Goal: Information Seeking & Learning: Learn about a topic

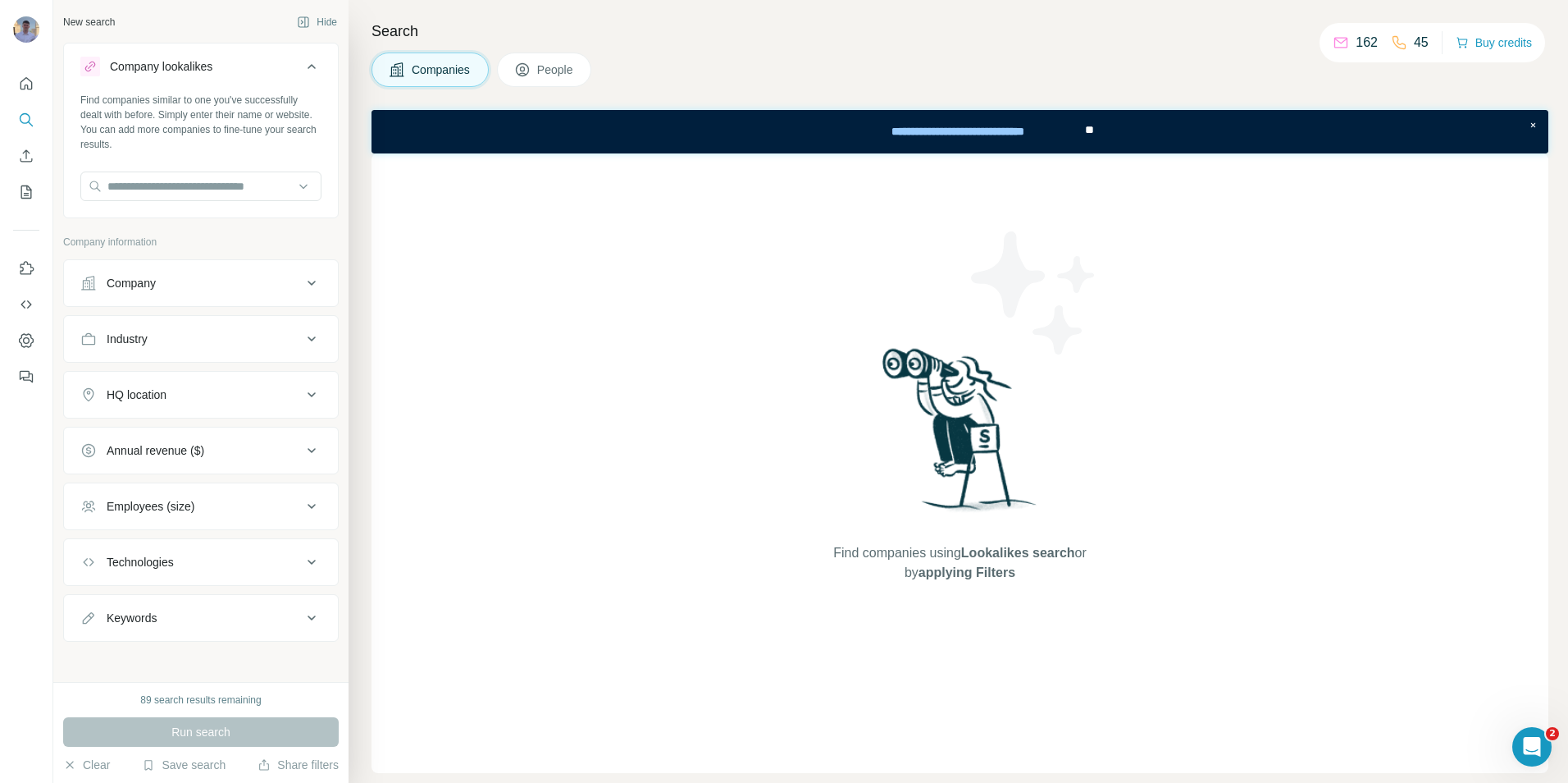
click at [269, 274] on button "Company" at bounding box center [201, 283] width 274 height 39
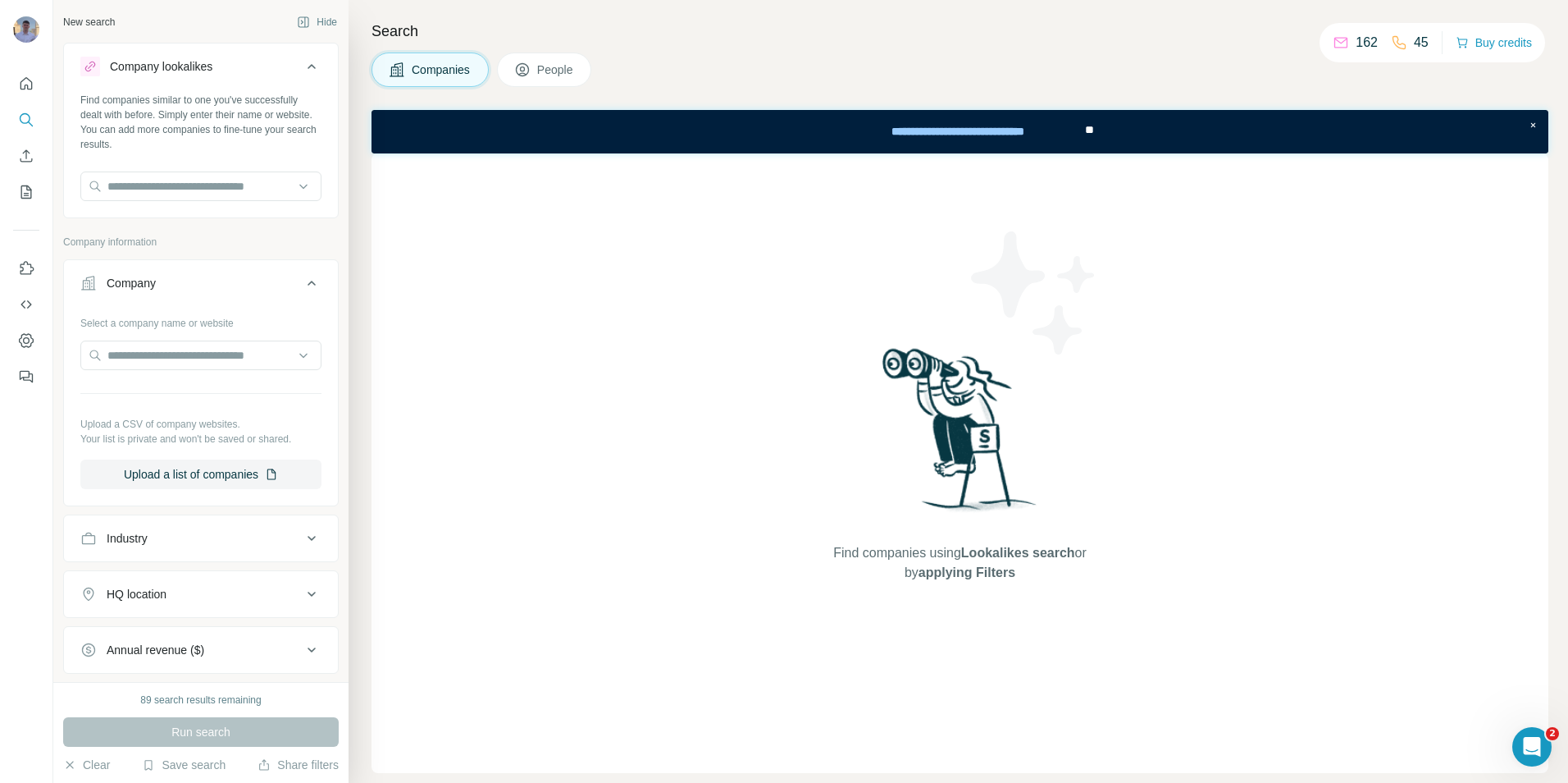
click at [287, 278] on div "Company" at bounding box center [191, 283] width 221 height 16
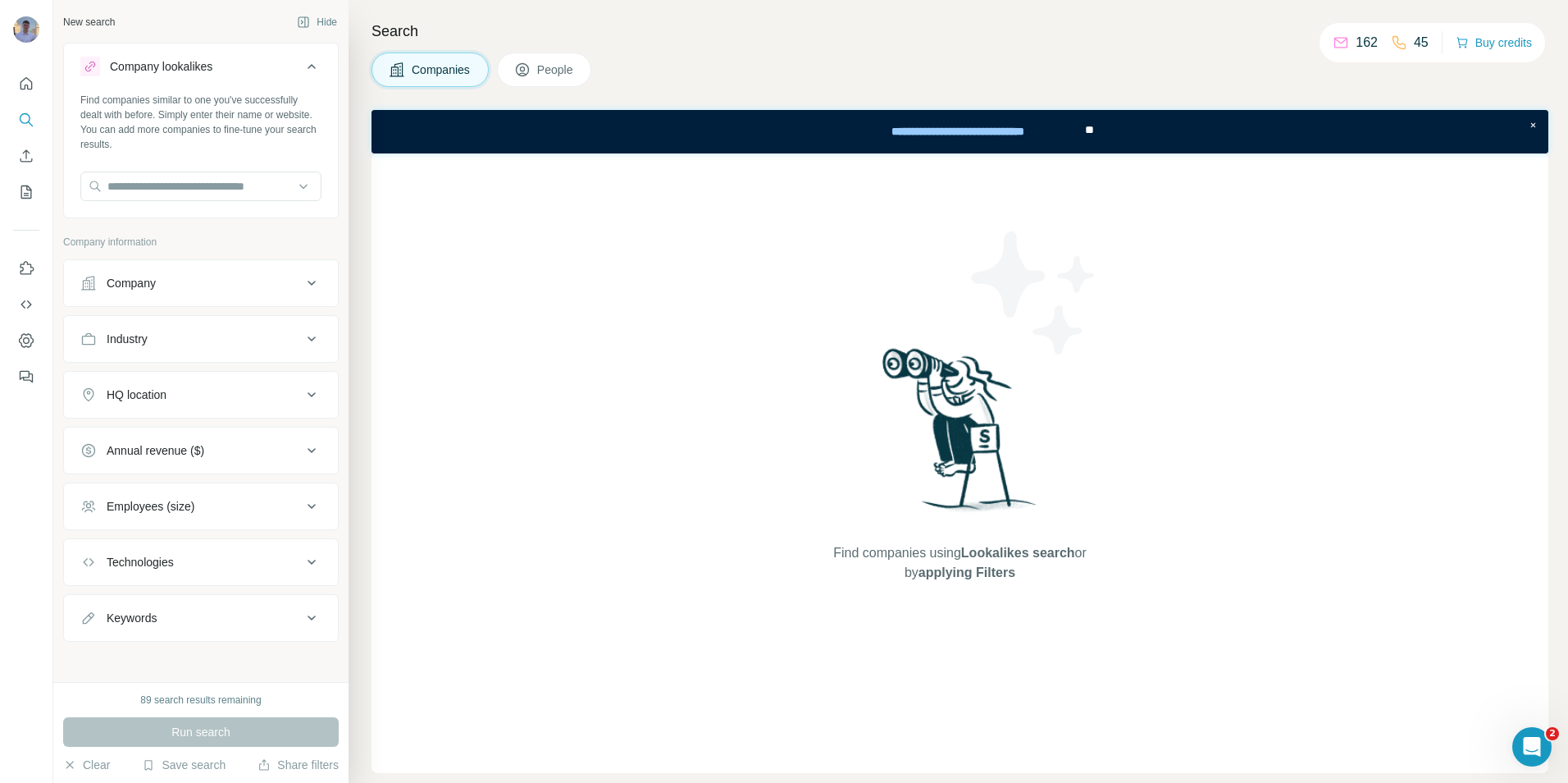
click at [262, 339] on div "Industry" at bounding box center [191, 339] width 221 height 16
click at [219, 378] on input at bounding box center [193, 380] width 202 height 18
click at [379, 394] on div "Find companies using Lookalikes search or by applying Filters" at bounding box center [960, 463] width 1177 height 620
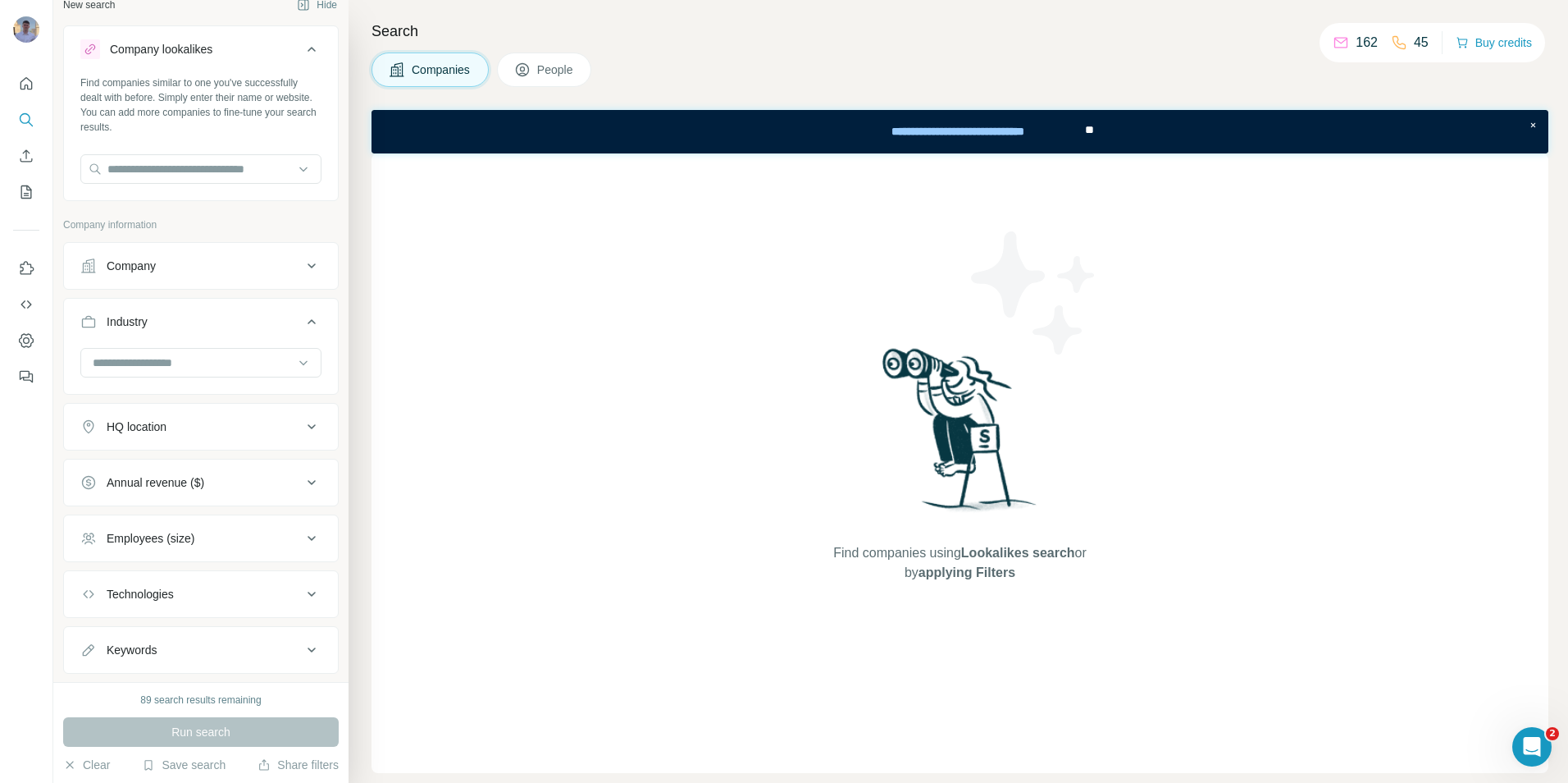
scroll to position [0, 0]
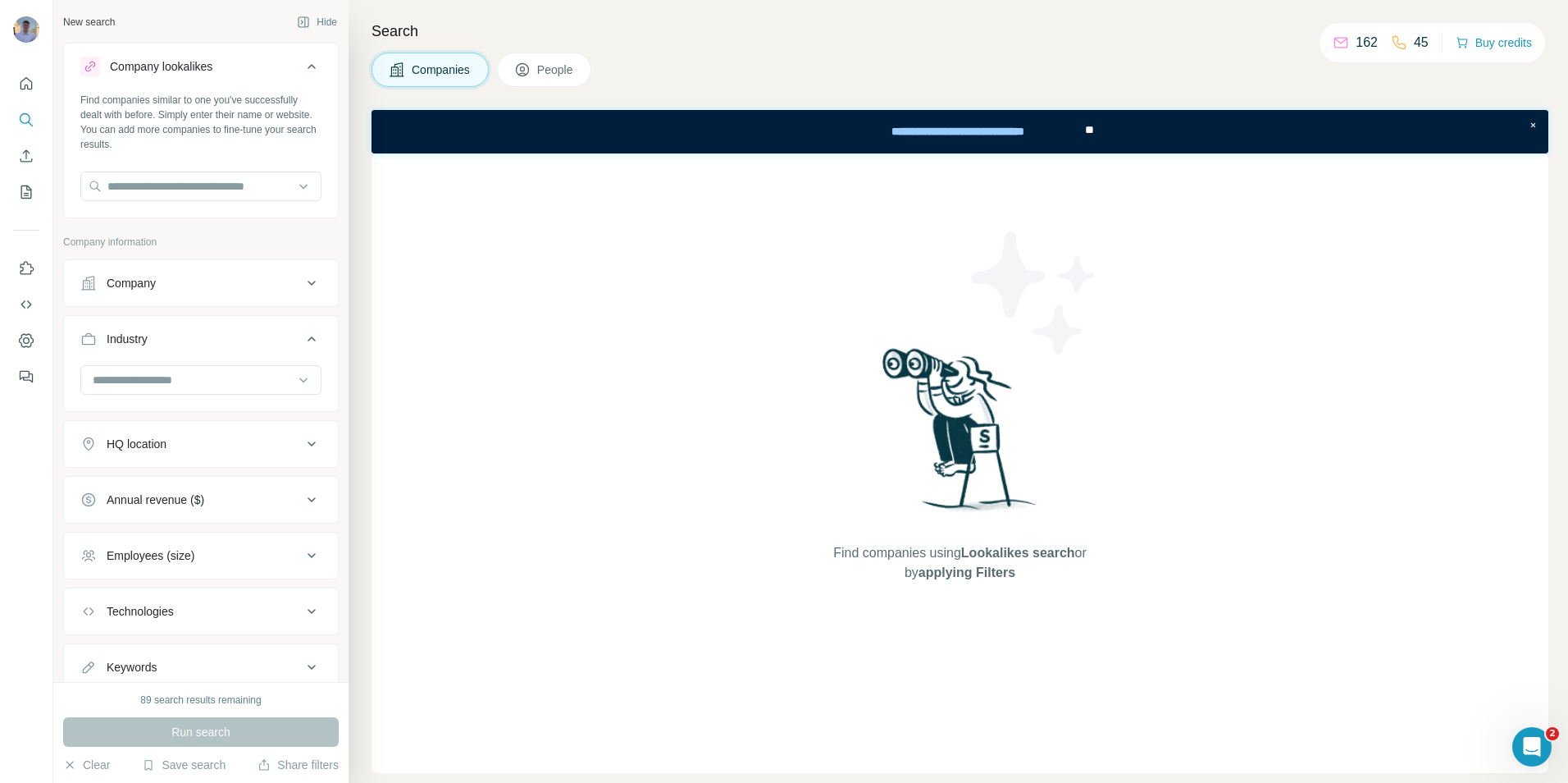
click at [302, 333] on icon at bounding box center [312, 339] width 20 height 20
click at [302, 340] on icon at bounding box center [312, 339] width 20 height 20
click at [296, 383] on icon at bounding box center [304, 380] width 16 height 16
click at [685, 54] on div "Companies People" at bounding box center [960, 70] width 1177 height 34
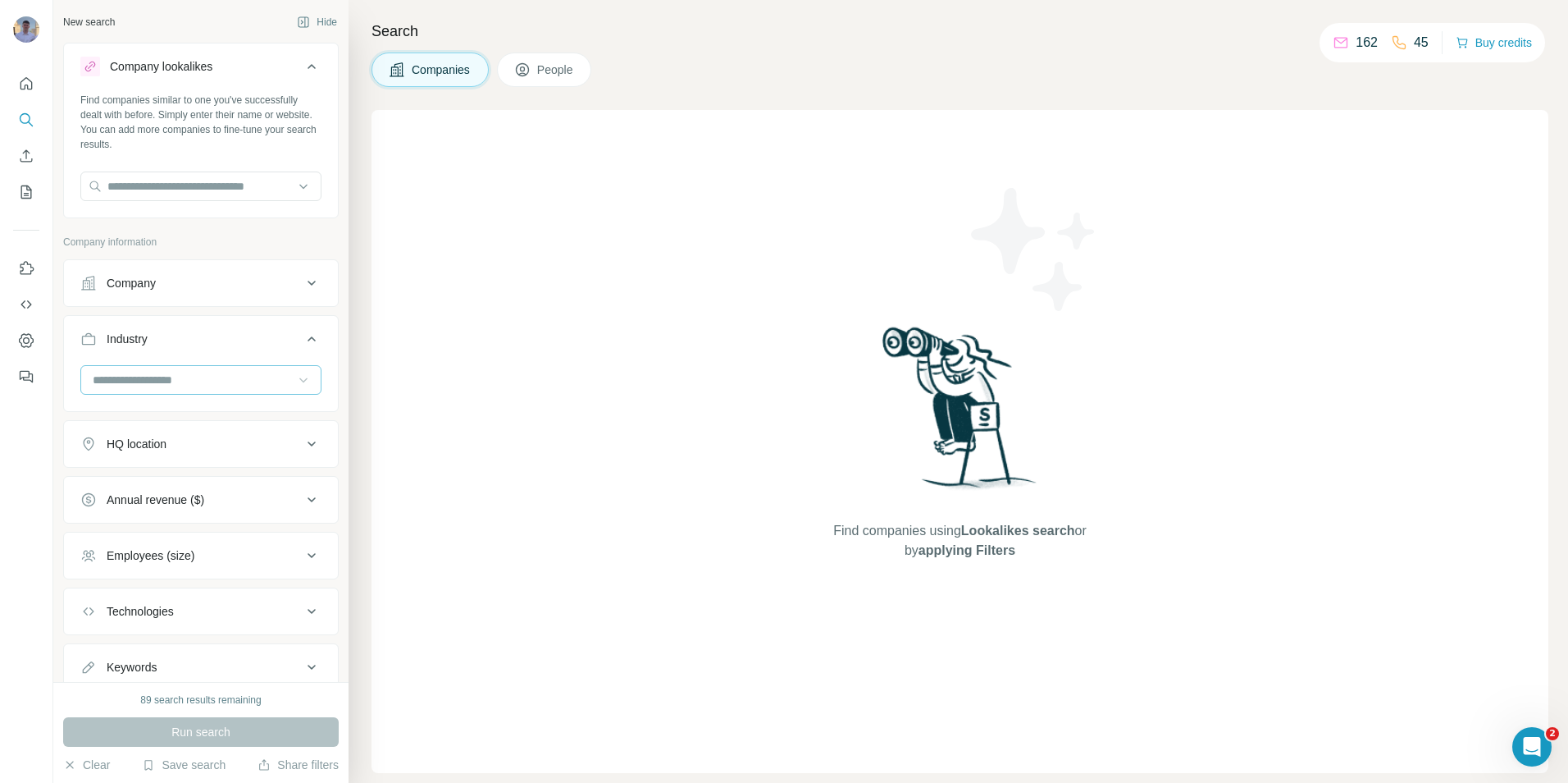
click at [921, 65] on div "Companies People" at bounding box center [960, 70] width 1177 height 34
click at [1539, 122] on div "Find companies using Lookalikes search or by applying Filters" at bounding box center [960, 442] width 1177 height 663
click at [302, 340] on icon at bounding box center [312, 339] width 20 height 20
click at [230, 371] on input at bounding box center [193, 380] width 202 height 18
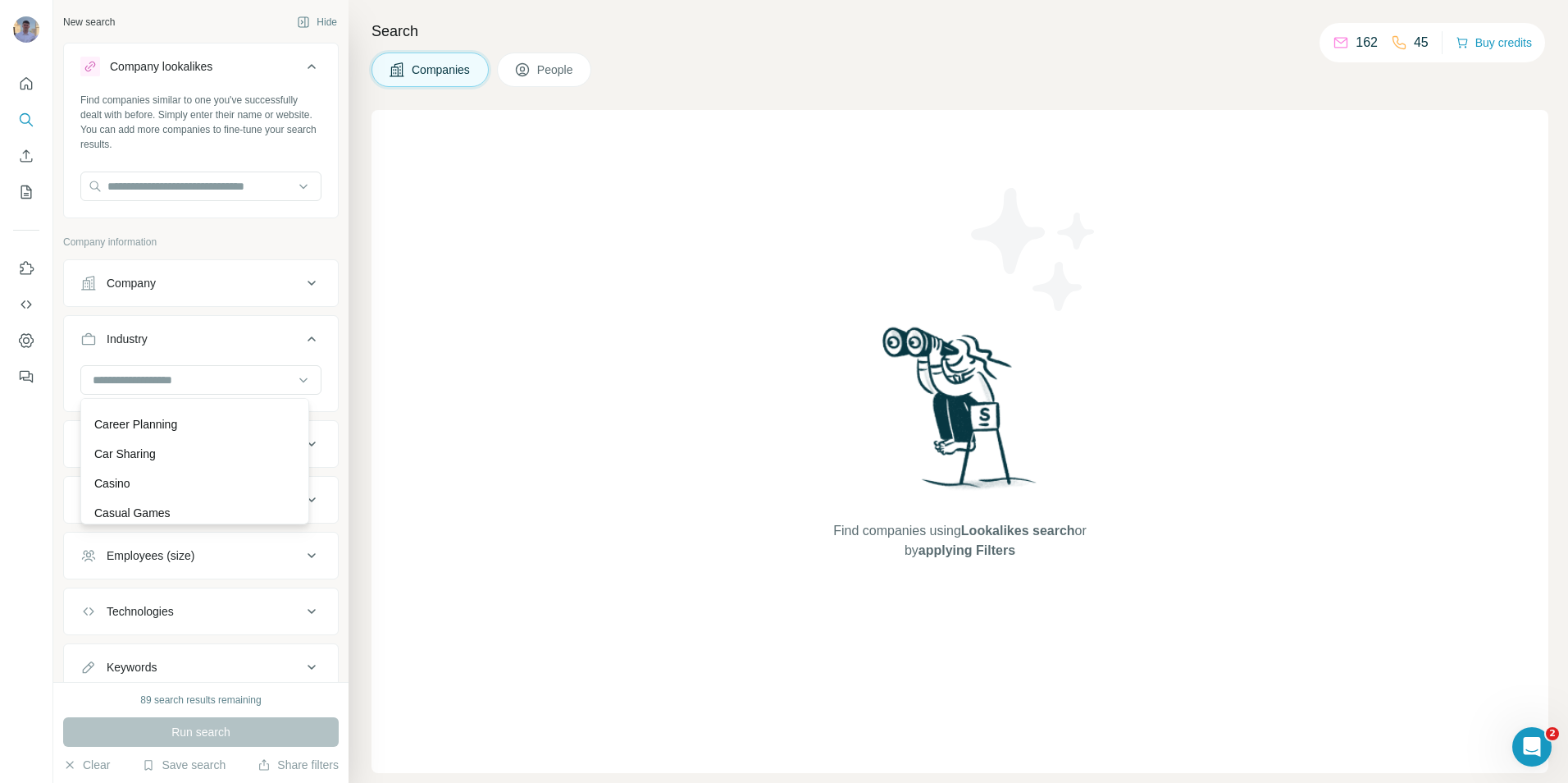
scroll to position [2769, 0]
click at [218, 378] on input at bounding box center [193, 380] width 202 height 18
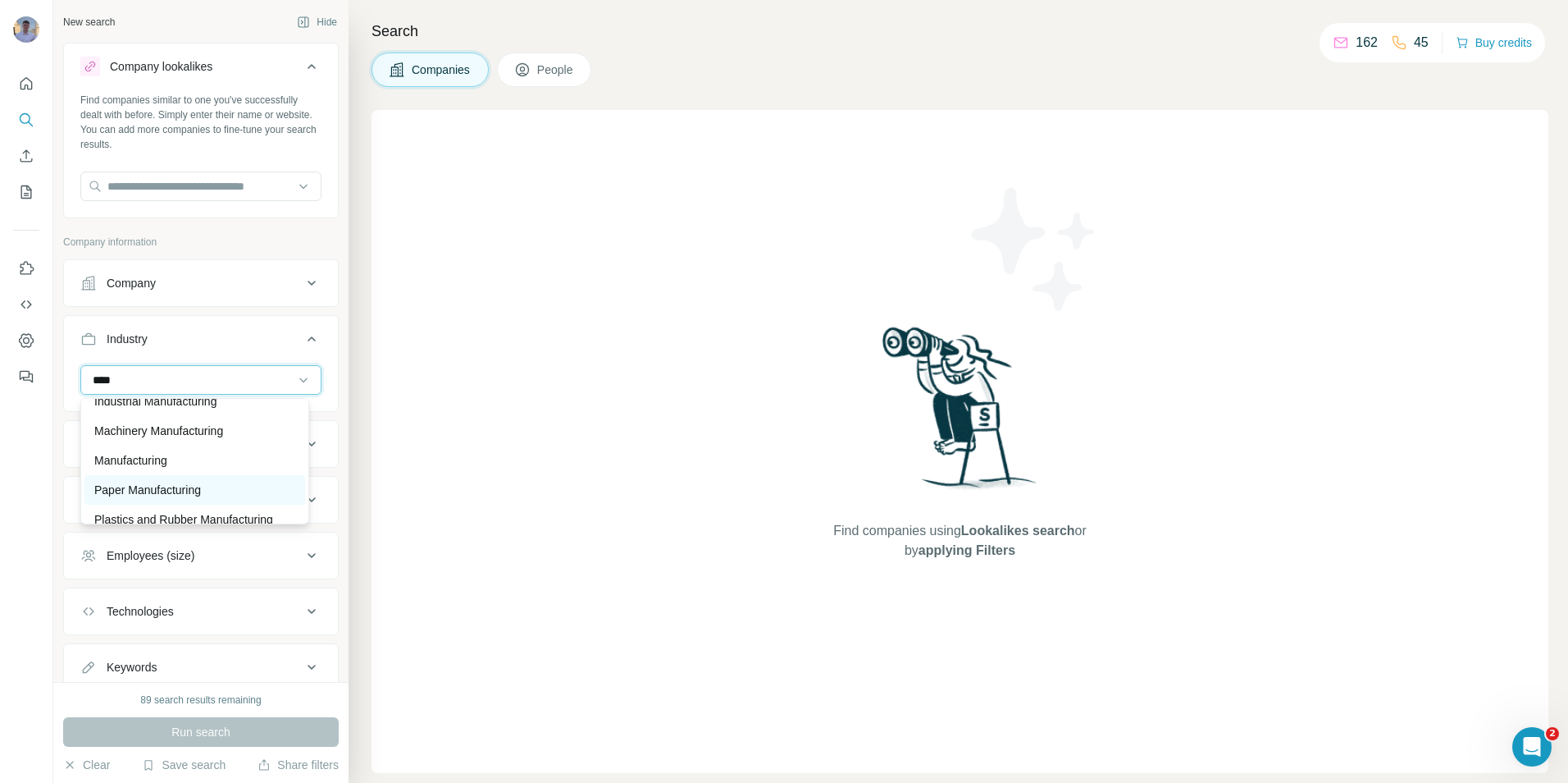
scroll to position [0, 0]
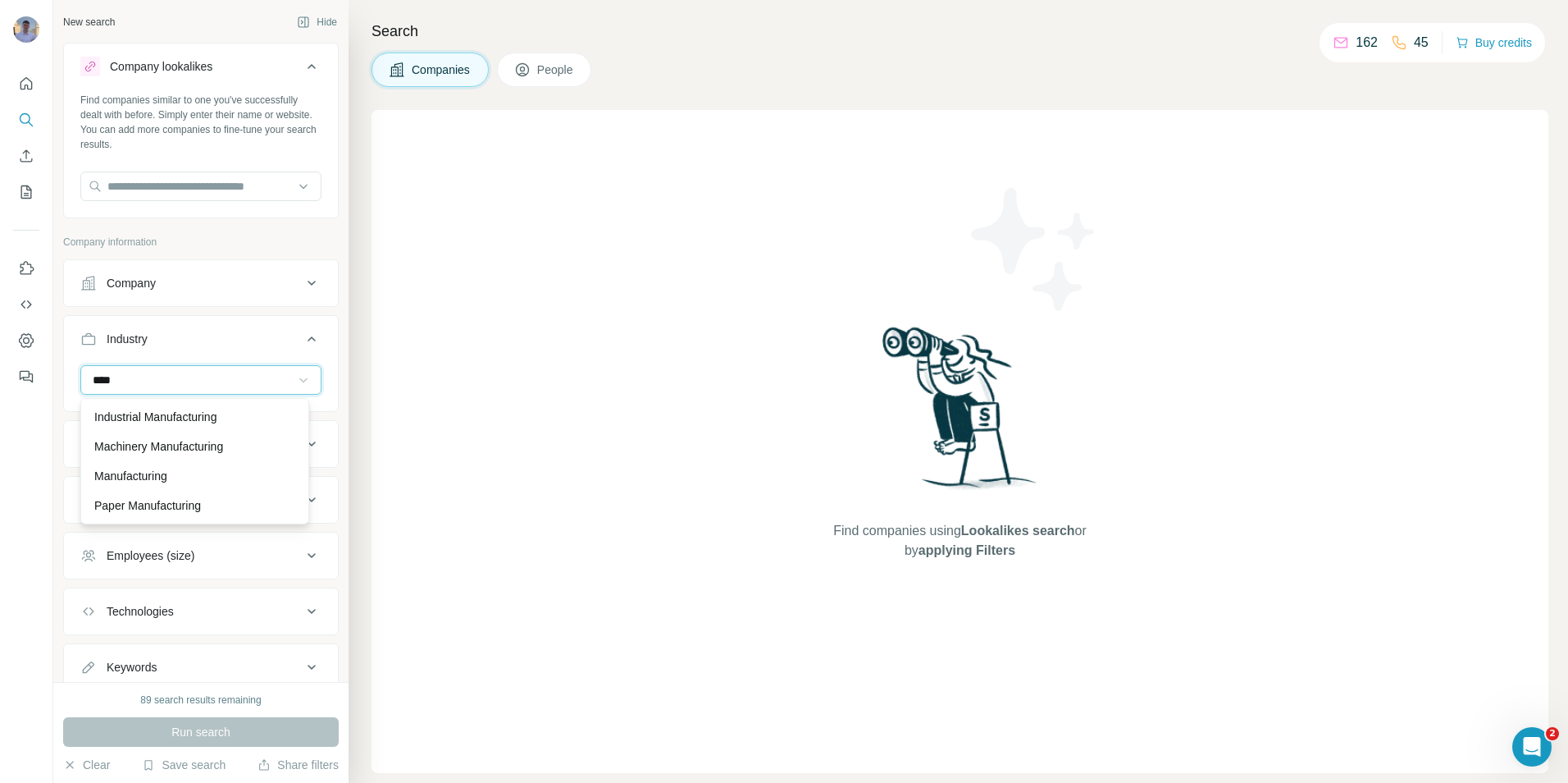
type input "****"
click at [296, 377] on icon at bounding box center [304, 380] width 16 height 16
click at [296, 375] on icon at bounding box center [304, 380] width 16 height 16
drag, startPoint x: 284, startPoint y: 377, endPoint x: 289, endPoint y: 385, distance: 9.4
click at [296, 385] on icon at bounding box center [304, 380] width 16 height 16
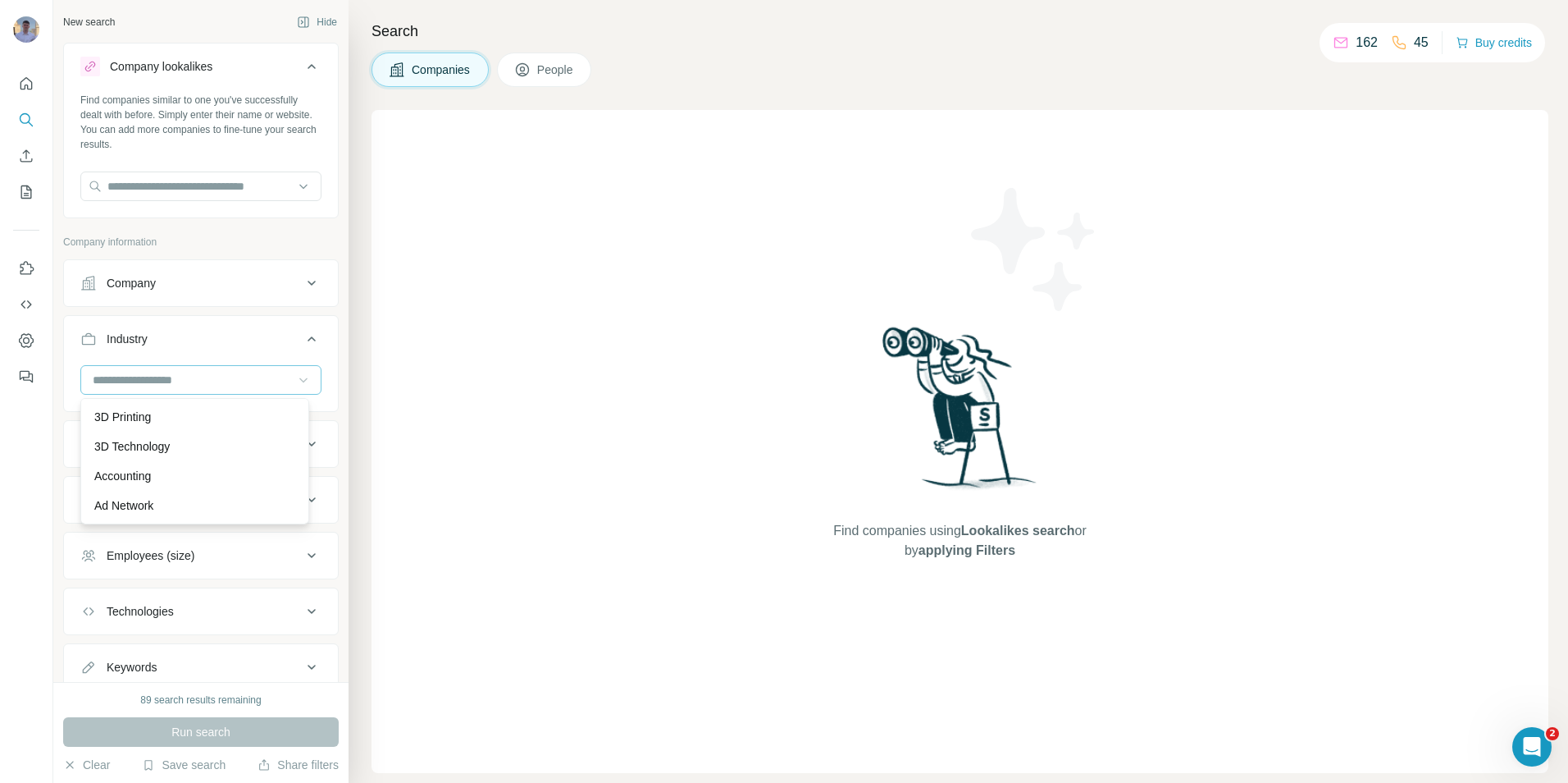
click at [296, 385] on icon at bounding box center [304, 380] width 16 height 16
